Goal: Find specific page/section: Find specific page/section

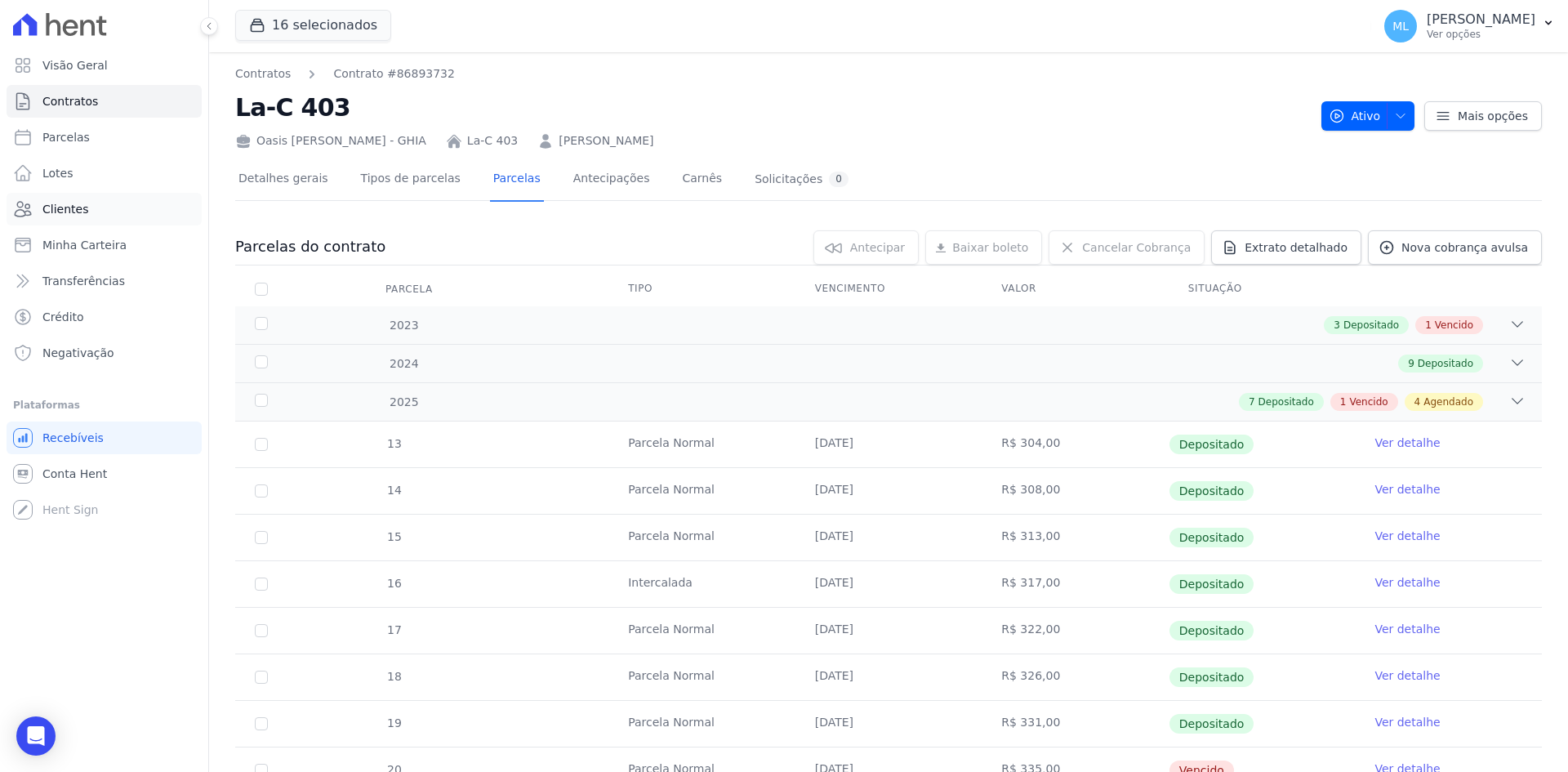
click at [82, 206] on span "Clientes" at bounding box center [65, 209] width 45 height 17
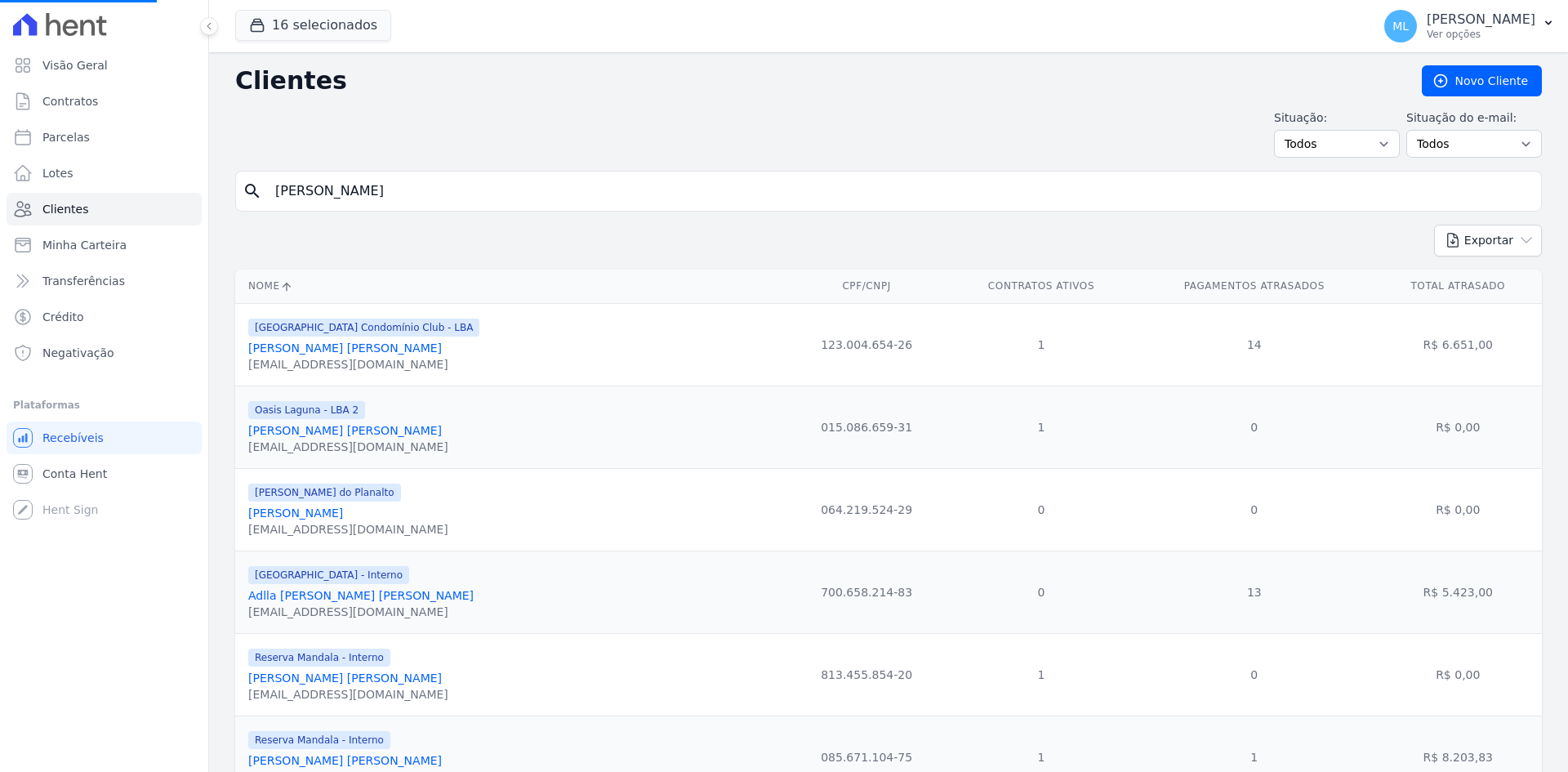
click at [442, 186] on input "[PERSON_NAME]" at bounding box center [900, 191] width 1269 height 32
drag, startPoint x: 442, startPoint y: 186, endPoint x: 404, endPoint y: 187, distance: 38.0
